Goal: Task Accomplishment & Management: Use online tool/utility

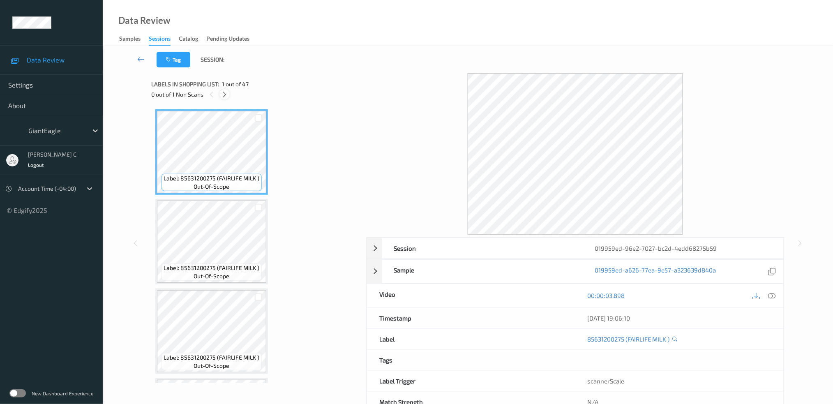
click at [225, 95] on icon at bounding box center [224, 94] width 7 height 7
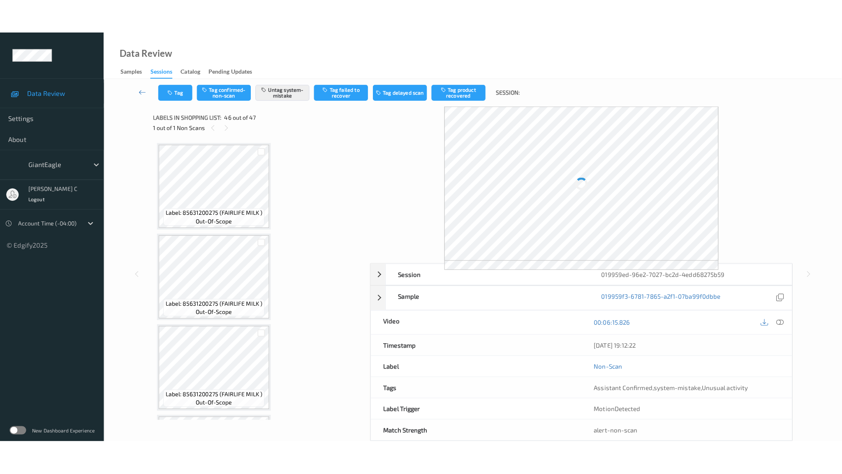
scroll to position [3907, 0]
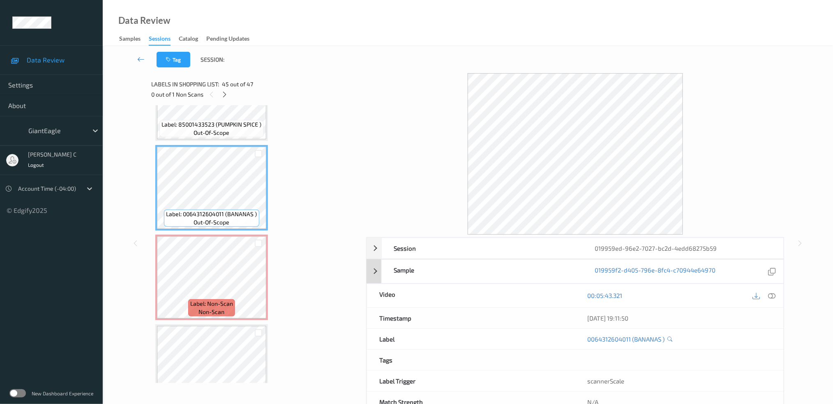
click at [772, 283] on div "Sample 019959f2-d405-796e-8fc4-c70944e64970" at bounding box center [582, 271] width 403 height 24
click at [773, 273] on icon at bounding box center [771, 271] width 7 height 7
click at [376, 271] on div "Sample 019959f2-d405-796e-8fc4-c70944e64970" at bounding box center [576, 271] width 418 height 24
click at [767, 295] on div at bounding box center [772, 295] width 11 height 11
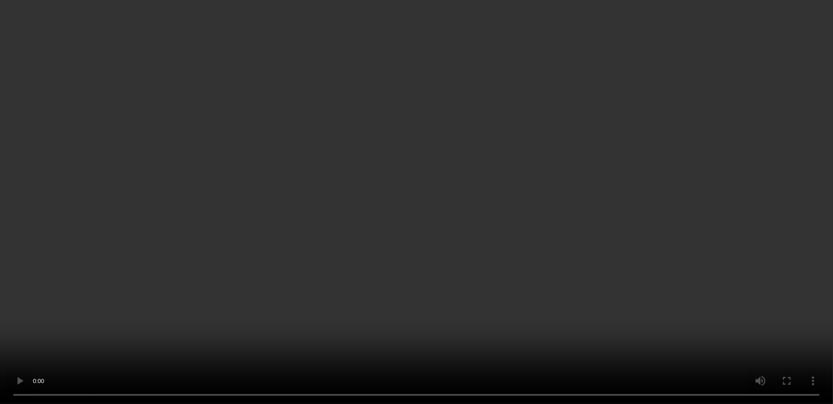
scroll to position [3892, 0]
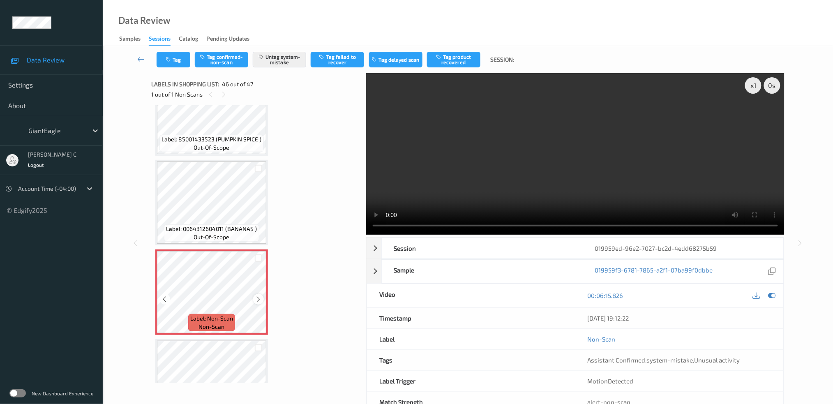
click at [258, 296] on icon at bounding box center [258, 299] width 7 height 7
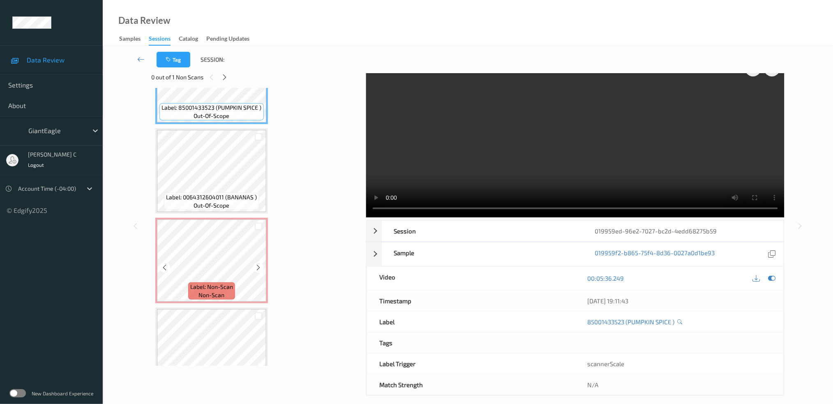
scroll to position [25, 0]
